Goal: Check status: Check status

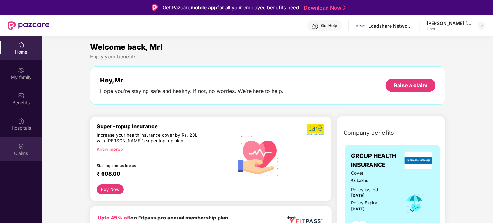
click at [29, 145] on div "Claims" at bounding box center [21, 150] width 42 height 24
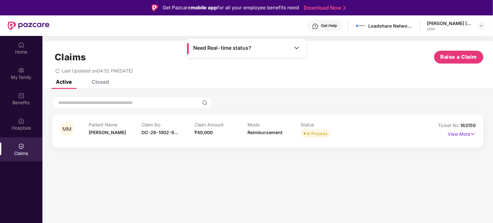
click at [316, 138] on span "In Process" at bounding box center [316, 133] width 30 height 9
click at [460, 135] on p "View More" at bounding box center [462, 133] width 28 height 9
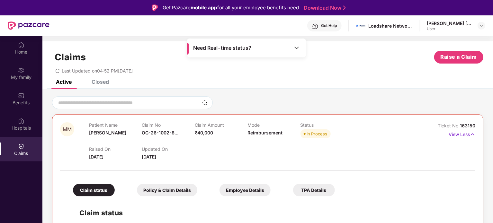
click at [319, 171] on div at bounding box center [267, 171] width 415 height 1
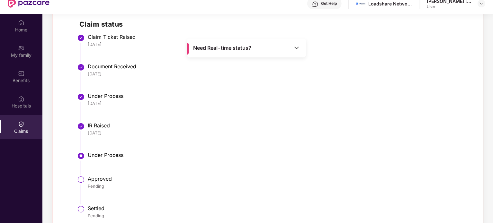
scroll to position [36, 0]
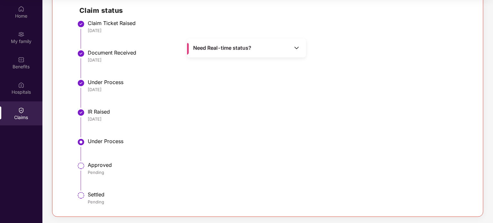
click at [298, 47] on img at bounding box center [297, 48] width 6 height 6
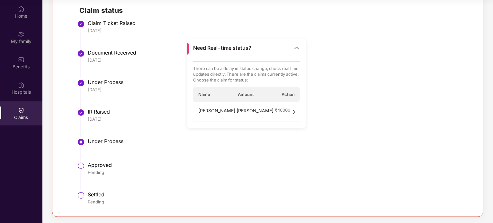
click at [293, 112] on icon "right" at bounding box center [294, 112] width 5 height 5
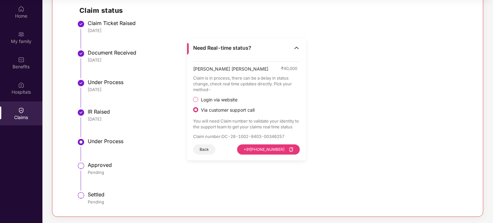
click at [203, 100] on span "Login via website" at bounding box center [219, 100] width 42 height 6
click at [283, 150] on button "Visit Website" at bounding box center [282, 150] width 36 height 10
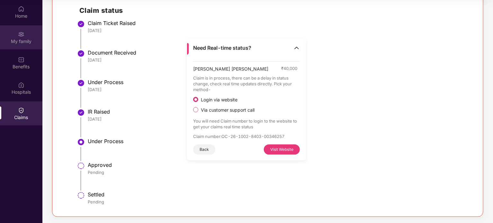
click at [24, 41] on div "My family" at bounding box center [21, 41] width 42 height 6
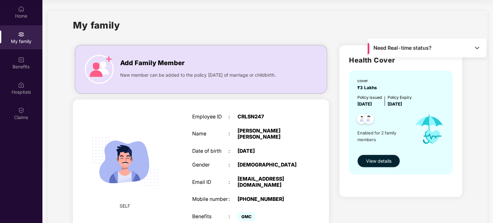
click at [379, 162] on span "View details" at bounding box center [378, 161] width 25 height 7
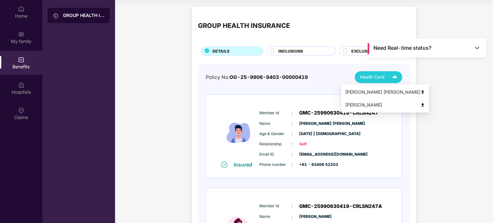
click at [385, 80] on div "Health Card" at bounding box center [380, 77] width 41 height 11
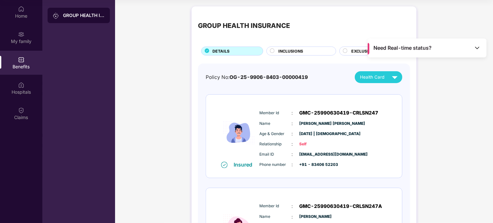
click at [295, 103] on div "Insured Member Id : GMC-25990630419-CRLSN247 Name : [PERSON_NAME] [PERSON_NAME]…" at bounding box center [304, 136] width 196 height 83
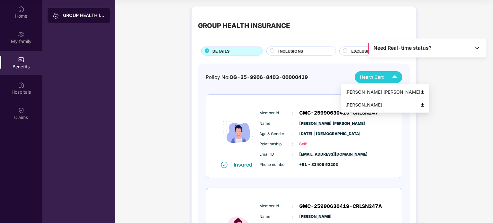
click at [390, 72] on img at bounding box center [394, 77] width 11 height 11
click at [378, 91] on div "[PERSON_NAME] [PERSON_NAME]" at bounding box center [385, 92] width 80 height 7
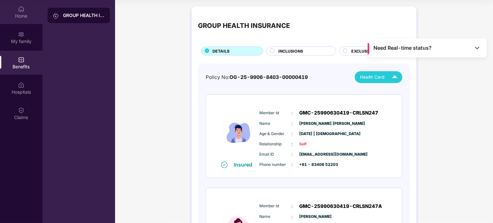
click at [17, 16] on div "Home" at bounding box center [21, 16] width 42 height 6
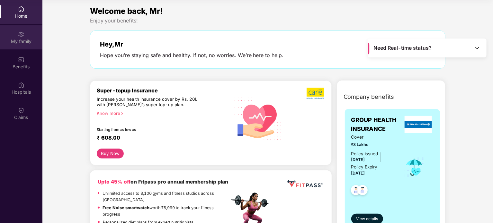
click at [18, 36] on img at bounding box center [21, 34] width 6 height 6
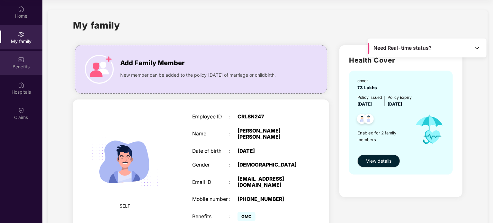
click at [30, 66] on div "Benefits" at bounding box center [21, 67] width 42 height 6
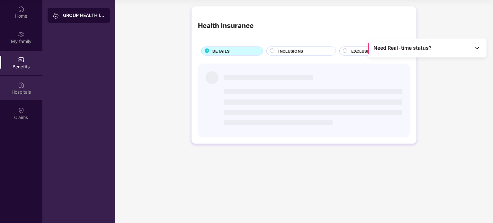
click at [27, 90] on div "Hospitals" at bounding box center [21, 92] width 42 height 6
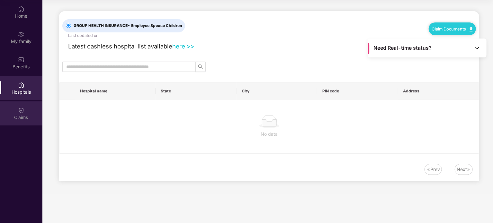
click at [24, 106] on div "Claims" at bounding box center [21, 114] width 42 height 24
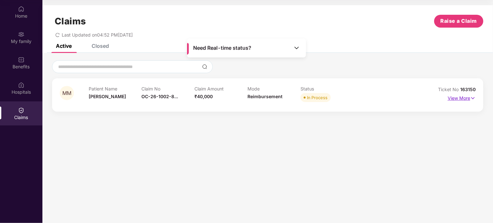
click at [457, 95] on p "View More" at bounding box center [462, 97] width 28 height 9
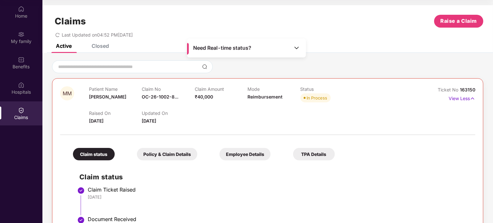
click at [383, 126] on div at bounding box center [267, 132] width 415 height 14
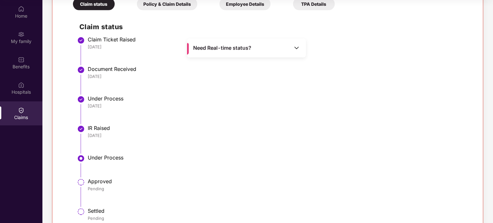
scroll to position [141, 0]
